Goal: Task Accomplishment & Management: Complete application form

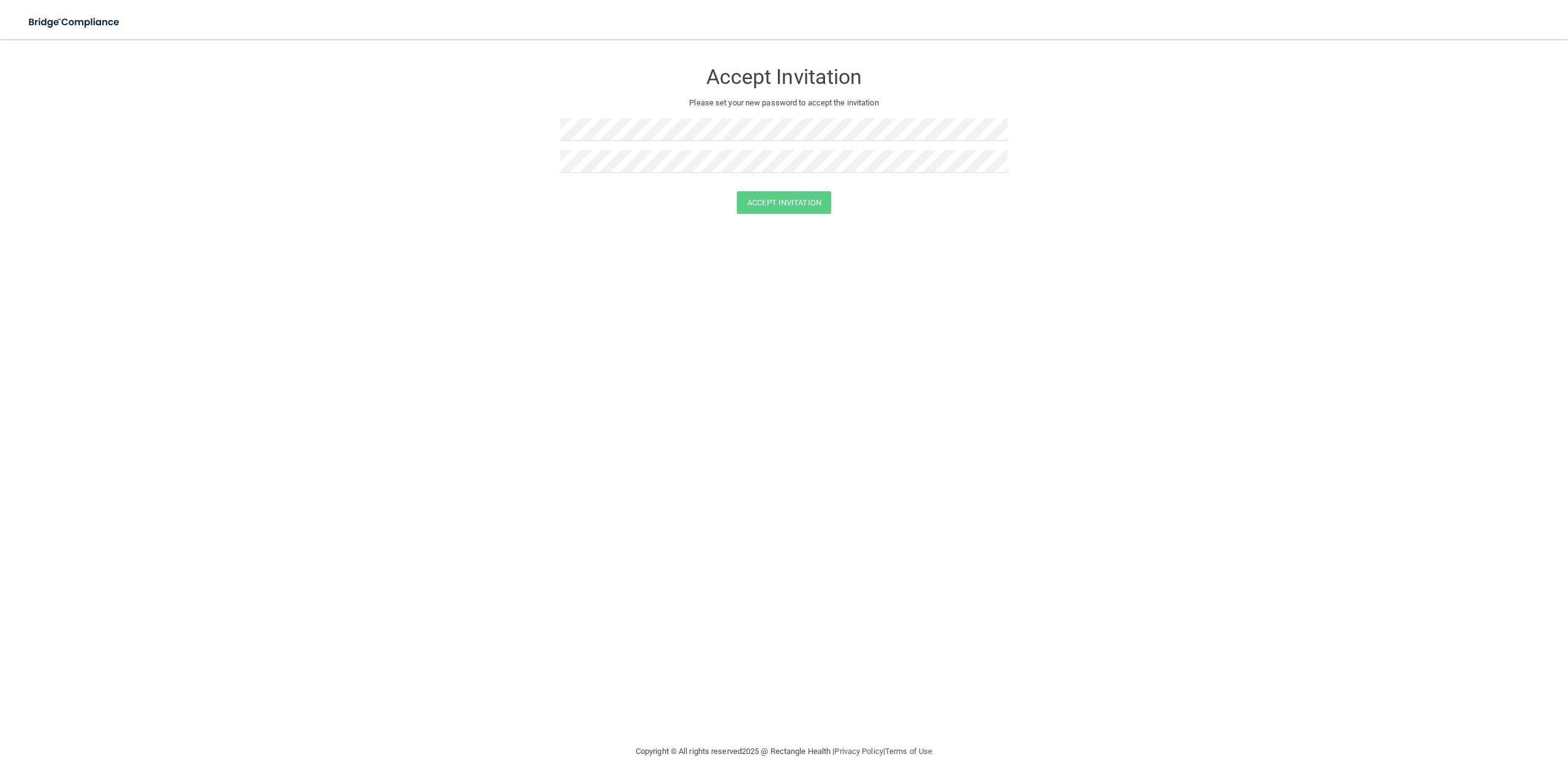
click at [444, 137] on form "Accept Invitation Please set your new password to accept the invitation Accept …" at bounding box center [784, 140] width 1519 height 177
click at [776, 198] on button "Accept Invitation" at bounding box center [784, 203] width 95 height 23
click at [476, 129] on form "Accept Invitation Please set your new password to accept the invitation Token i…" at bounding box center [784, 149] width 1519 height 195
click at [219, 155] on form "Accept Invitation Please set your new password to accept the invitation Token i…" at bounding box center [784, 149] width 1519 height 195
click at [479, 244] on form "Accept Invitation Please set your new password to accept the invitation Token i…" at bounding box center [784, 149] width 1519 height 195
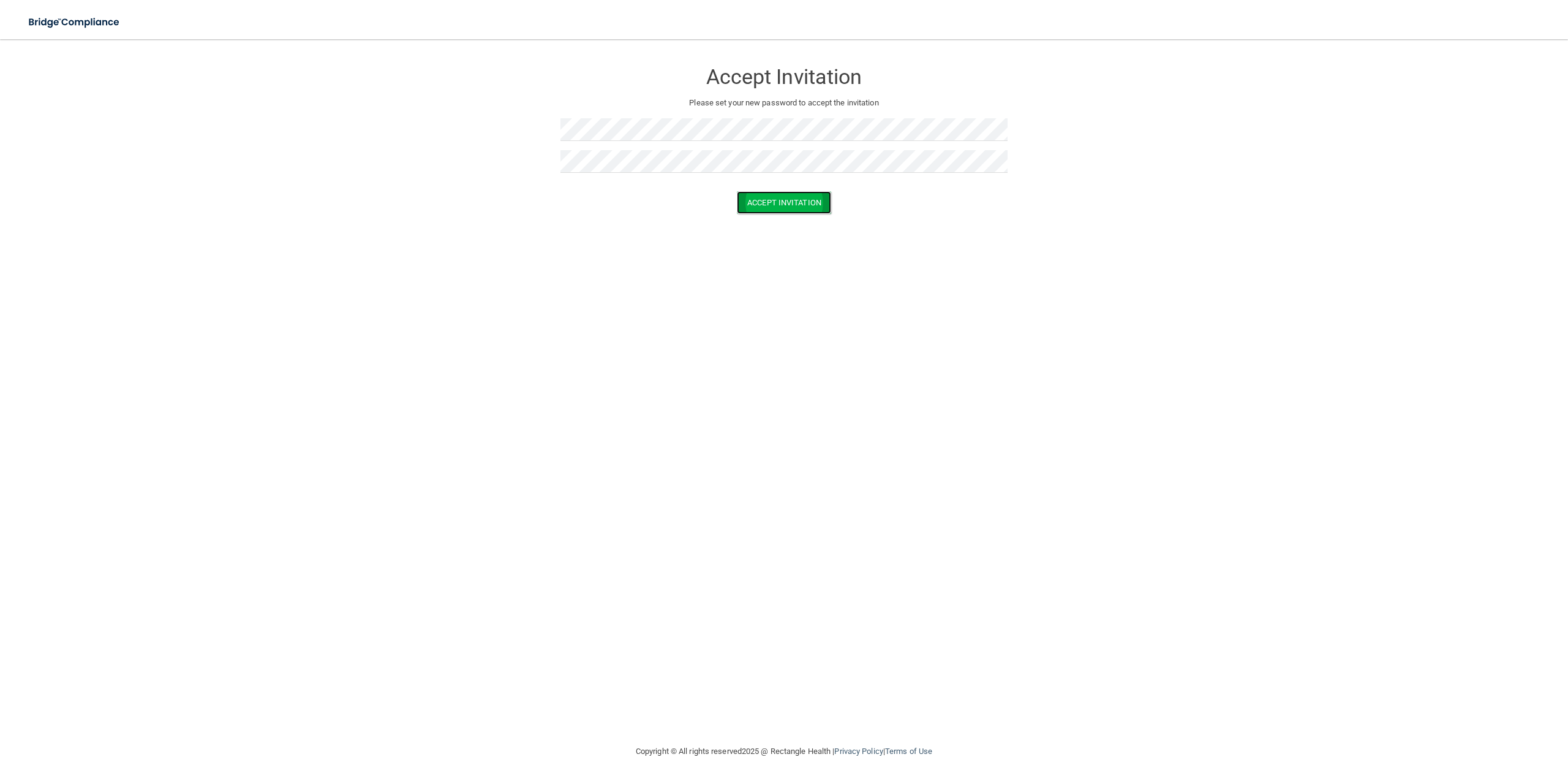
click at [773, 195] on button "Accept Invitation" at bounding box center [784, 203] width 95 height 23
